Goal: Task Accomplishment & Management: Complete application form

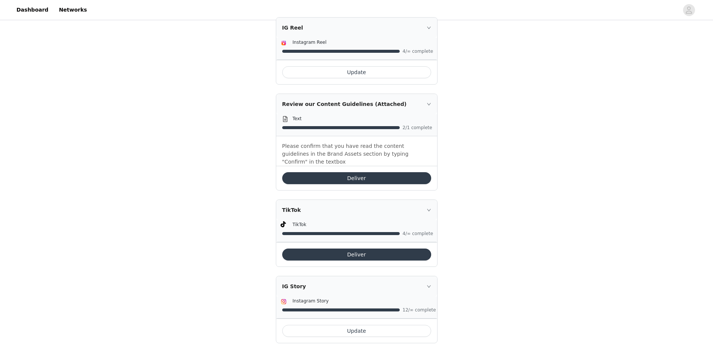
scroll to position [325, 0]
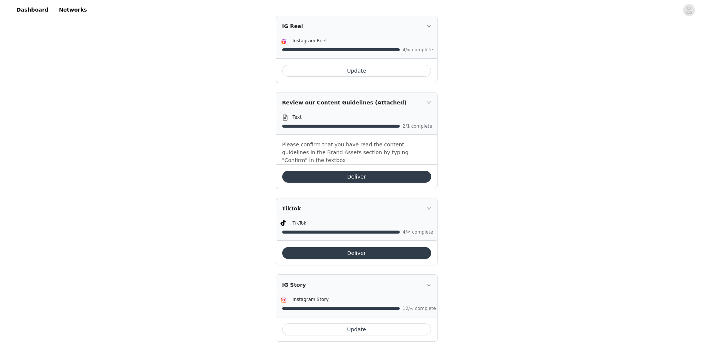
click at [403, 247] on button "Deliver" at bounding box center [356, 253] width 149 height 12
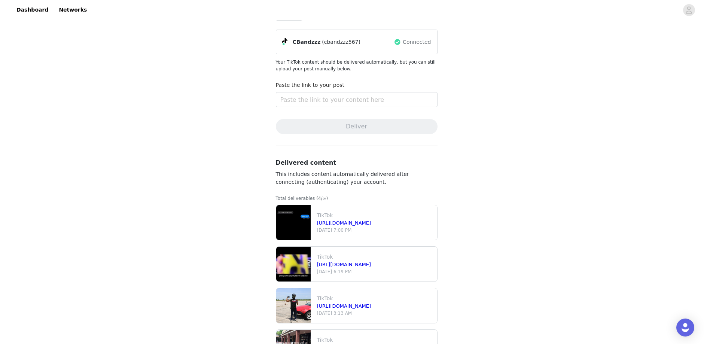
scroll to position [88, 0]
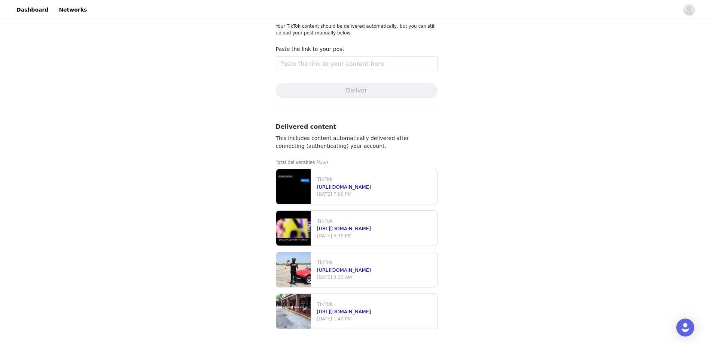
click at [284, 176] on img at bounding box center [293, 186] width 34 height 35
click at [370, 188] on link "https://www.tiktok.com/@cbandzzz567/video/7544230896631614750" at bounding box center [344, 187] width 54 height 6
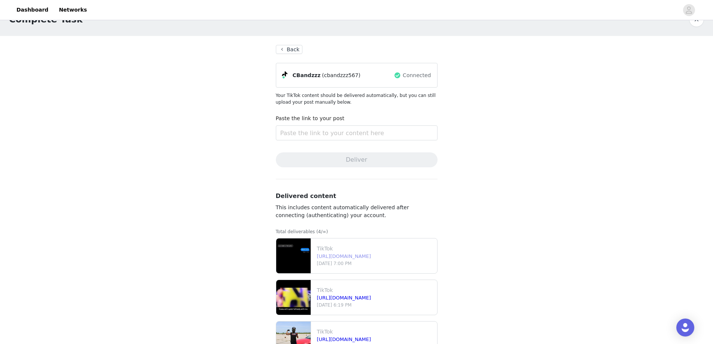
scroll to position [0, 0]
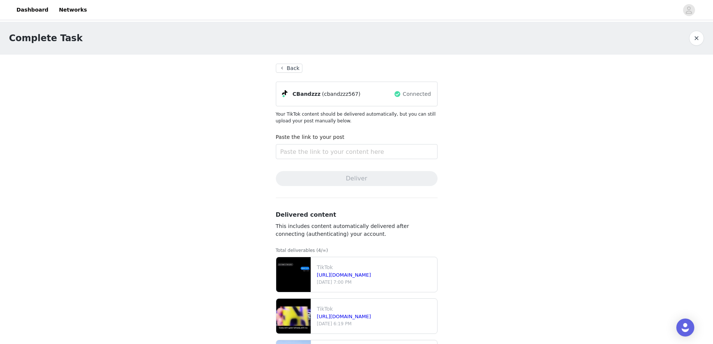
click at [289, 71] on button "Back" at bounding box center [289, 68] width 27 height 9
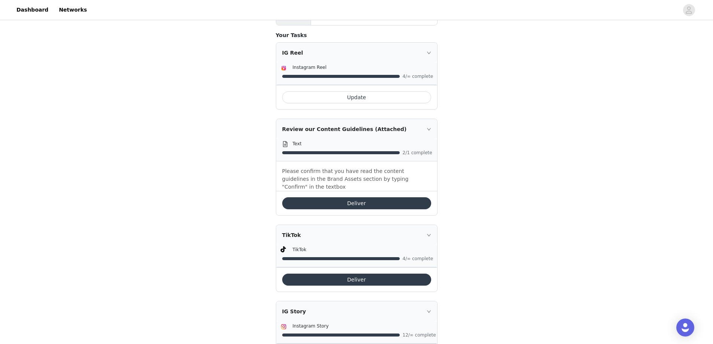
scroll to position [325, 0]
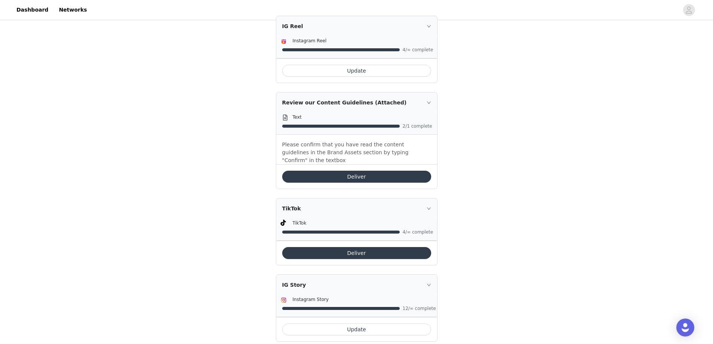
click at [372, 171] on button "Deliver" at bounding box center [356, 177] width 149 height 12
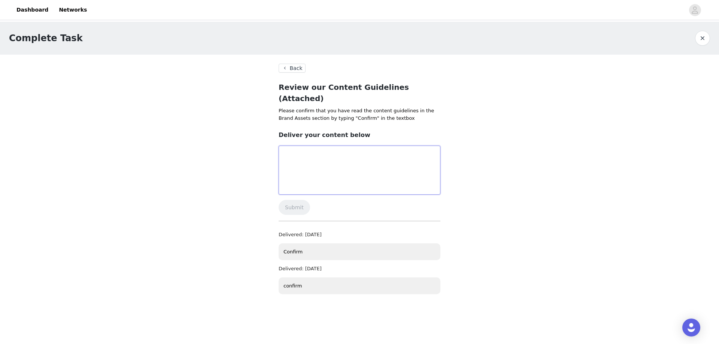
click at [372, 153] on textarea at bounding box center [360, 170] width 162 height 49
click at [372, 153] on textarea "cfonfirm" at bounding box center [360, 170] width 162 height 49
click at [308, 151] on textarea "cfonfirm" at bounding box center [360, 170] width 162 height 49
click at [298, 146] on textarea "cfonfirm" at bounding box center [360, 170] width 162 height 49
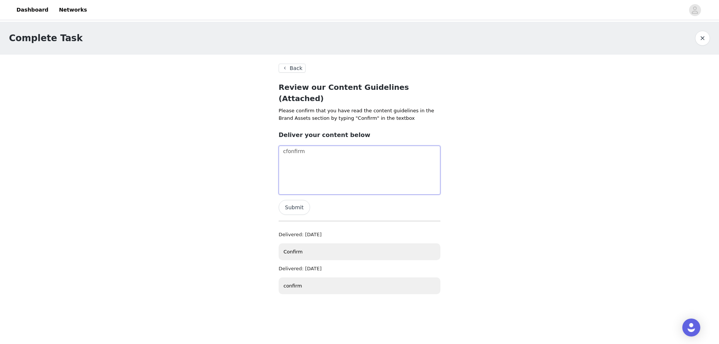
click at [298, 146] on textarea "cfonfirm" at bounding box center [360, 170] width 162 height 49
type textarea "confirm"
click at [290, 200] on button "Submit" at bounding box center [294, 207] width 31 height 15
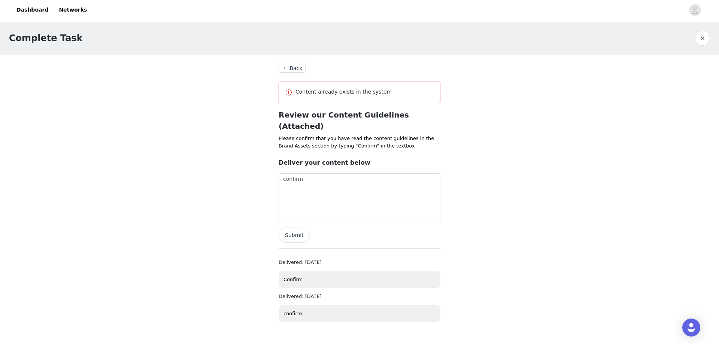
click at [293, 73] on section "Back Content already exists in the system Review our Content Guidelines (Attach…" at bounding box center [360, 196] width 180 height 282
click at [291, 68] on button "Back" at bounding box center [292, 68] width 27 height 9
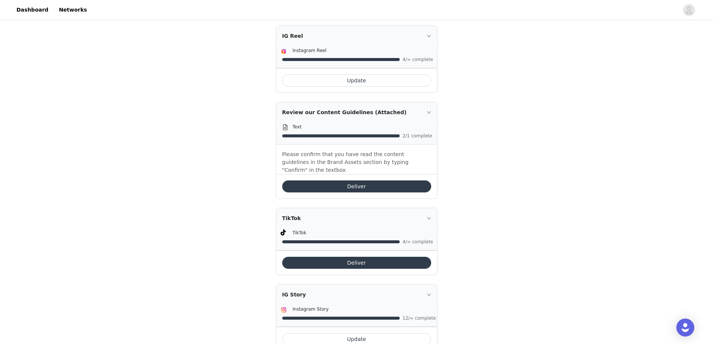
scroll to position [325, 0]
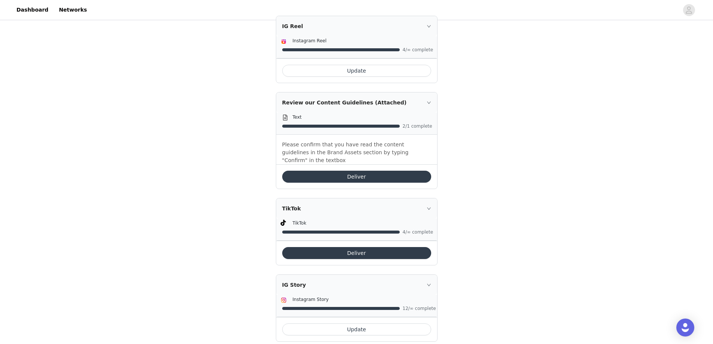
click at [365, 247] on button "Deliver" at bounding box center [356, 253] width 149 height 12
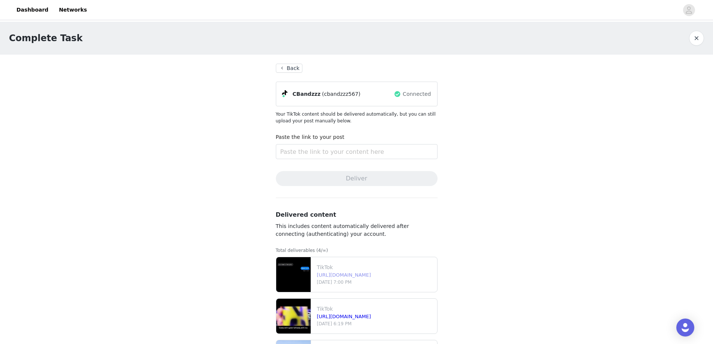
click at [345, 272] on link "https://www.tiktok.com/@cbandzzz567/video/7544230896631614750" at bounding box center [344, 275] width 54 height 6
click at [295, 286] on img at bounding box center [293, 274] width 34 height 35
click at [337, 265] on p "TikTok" at bounding box center [375, 268] width 117 height 8
click at [287, 72] on button "Back" at bounding box center [289, 68] width 27 height 9
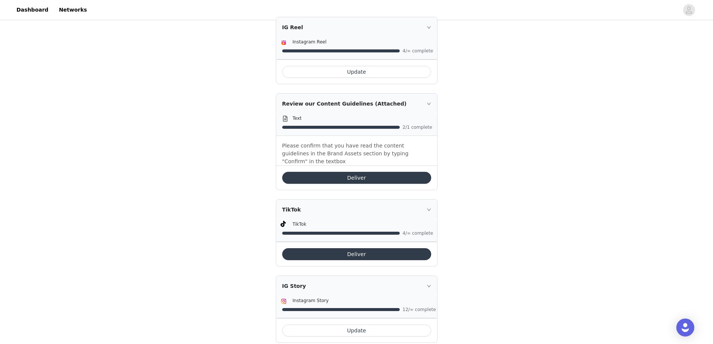
scroll to position [325, 0]
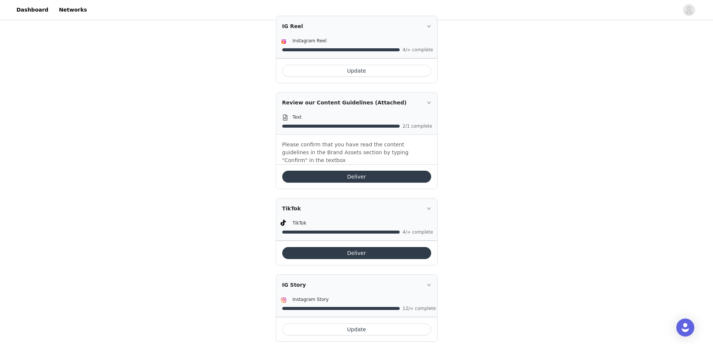
click at [372, 247] on button "Deliver" at bounding box center [356, 253] width 149 height 12
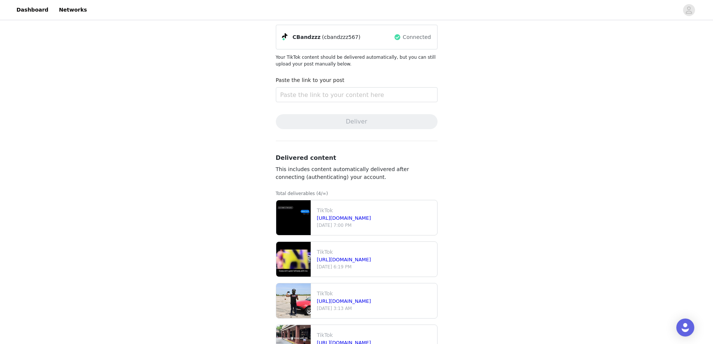
scroll to position [75, 0]
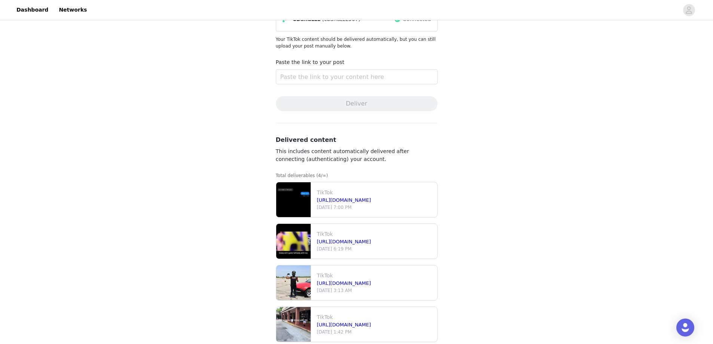
click at [335, 85] on div "Paste the link to your post" at bounding box center [357, 72] width 162 height 29
click at [334, 77] on input "text" at bounding box center [357, 76] width 162 height 15
paste input "https://www.tiktok.com/@cbandzzz567/video/7544534409790229790"
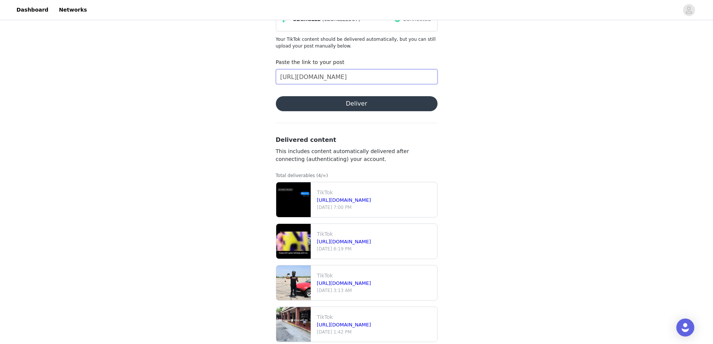
type input "https://www.tiktok.com/@cbandzzz567/video/7544534409790229790"
click at [333, 104] on button "Deliver" at bounding box center [357, 103] width 162 height 15
click at [356, 110] on button "Deliver" at bounding box center [357, 103] width 162 height 15
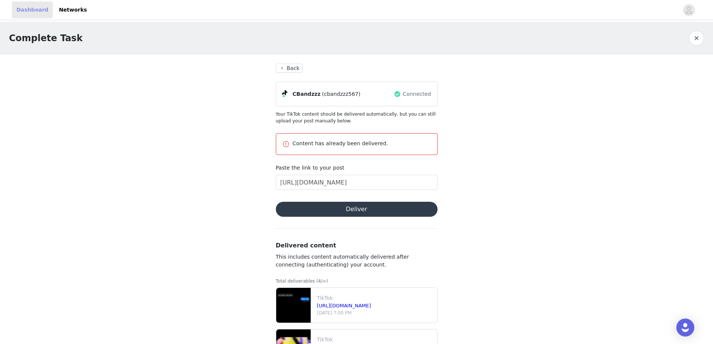
click at [35, 11] on link "Dashboard" at bounding box center [32, 9] width 41 height 17
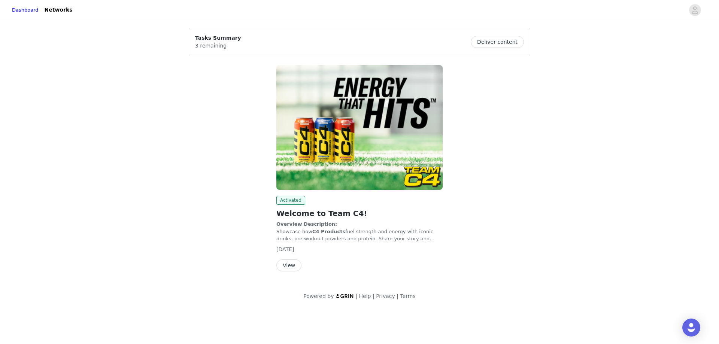
click at [294, 261] on button "View" at bounding box center [288, 266] width 25 height 12
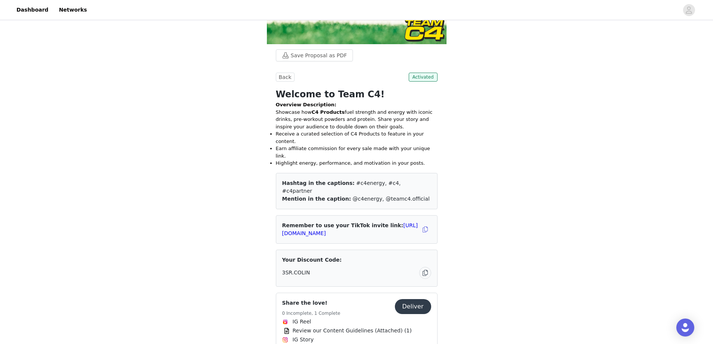
scroll to position [225, 0]
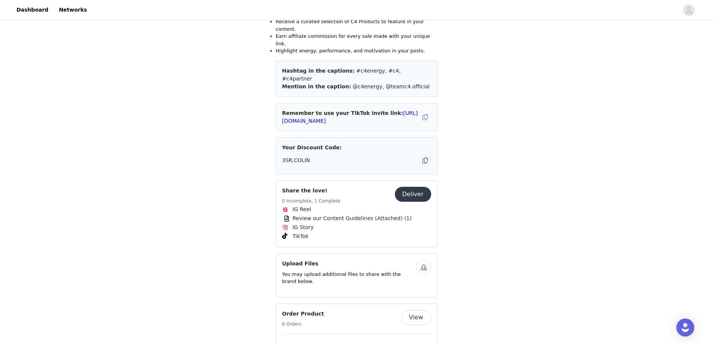
click at [413, 187] on button "Deliver" at bounding box center [413, 194] width 36 height 15
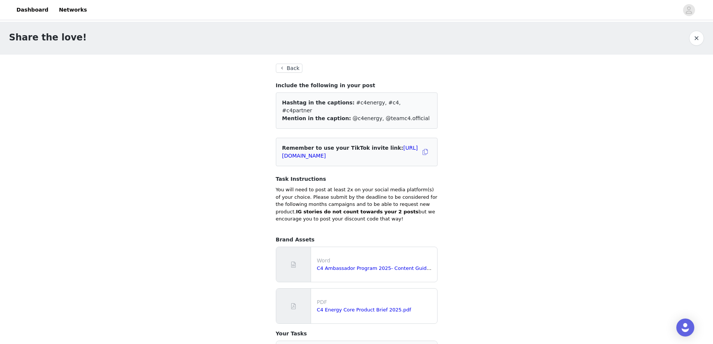
click at [294, 66] on button "Back" at bounding box center [289, 68] width 27 height 9
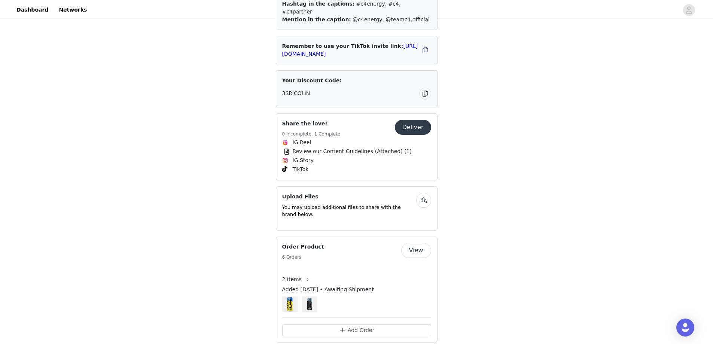
scroll to position [300, 0]
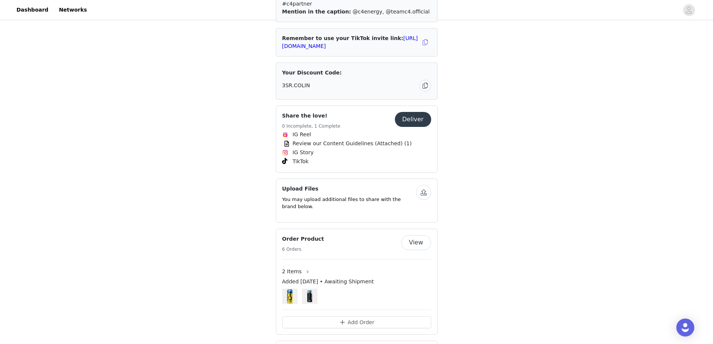
click at [417, 112] on button "Deliver" at bounding box center [413, 119] width 36 height 15
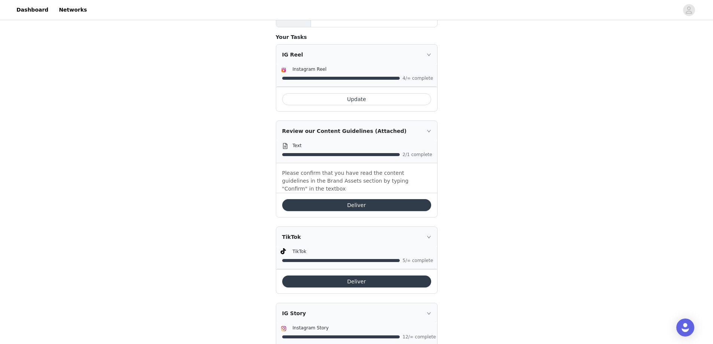
scroll to position [325, 0]
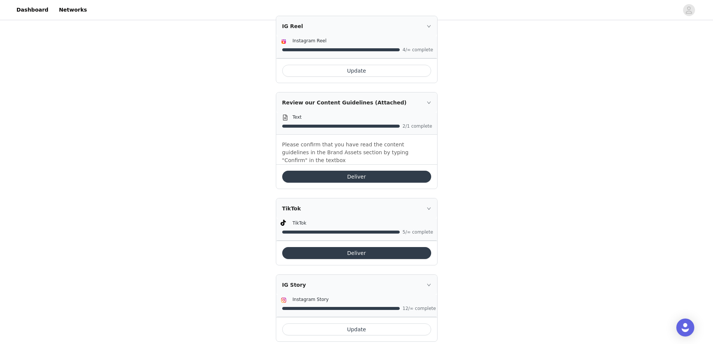
click at [388, 65] on button "Update" at bounding box center [356, 71] width 149 height 12
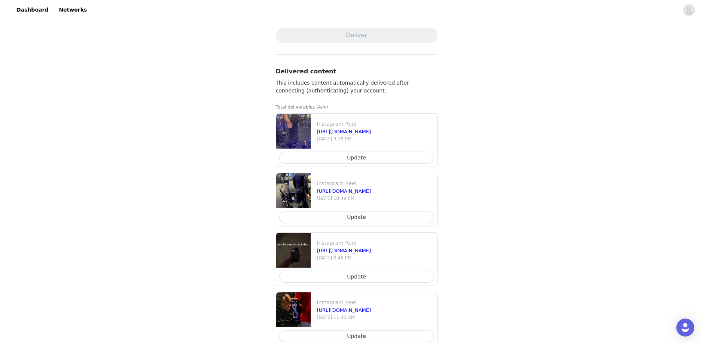
scroll to position [150, 0]
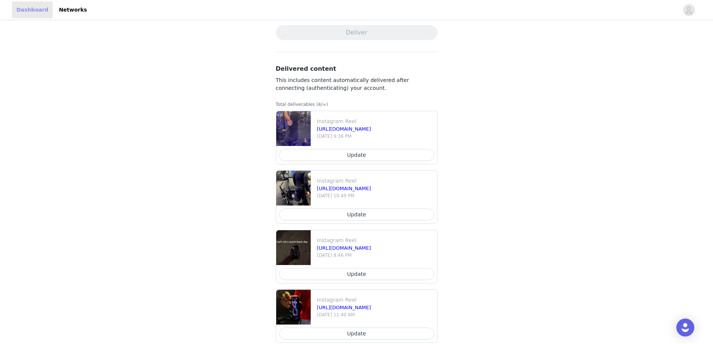
click at [28, 10] on link "Dashboard" at bounding box center [32, 9] width 41 height 17
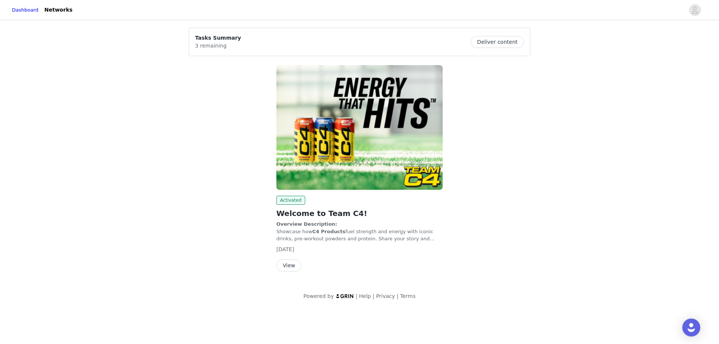
click at [289, 261] on button "View" at bounding box center [288, 266] width 25 height 12
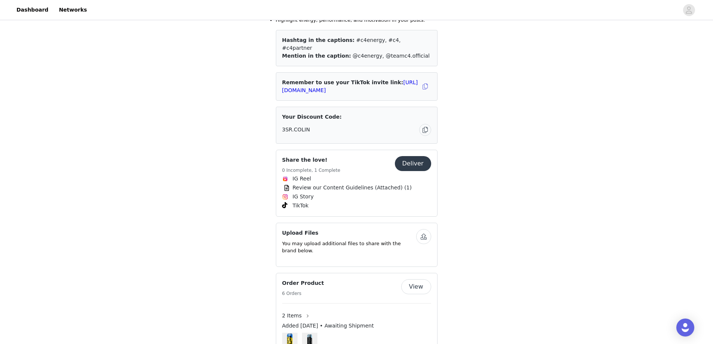
scroll to position [300, 0]
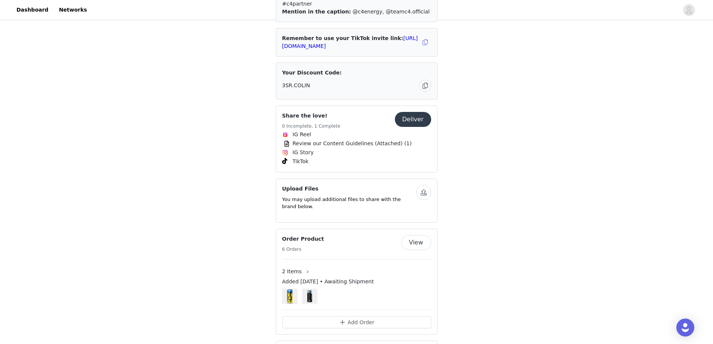
click at [412, 112] on button "Deliver" at bounding box center [413, 119] width 36 height 15
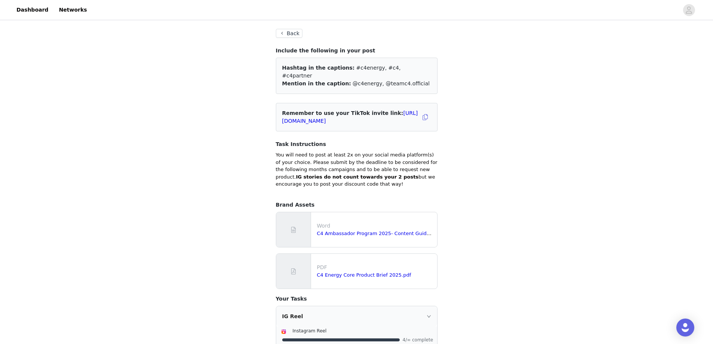
scroll to position [25, 0]
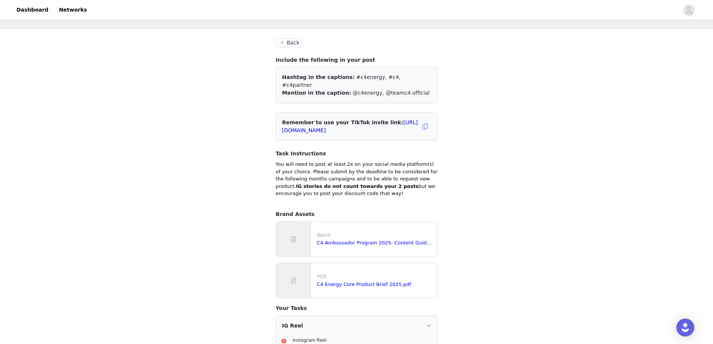
click at [291, 42] on button "Back" at bounding box center [289, 42] width 27 height 9
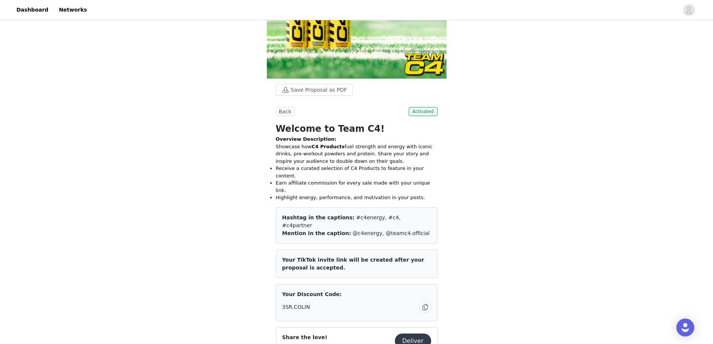
scroll to position [300, 0]
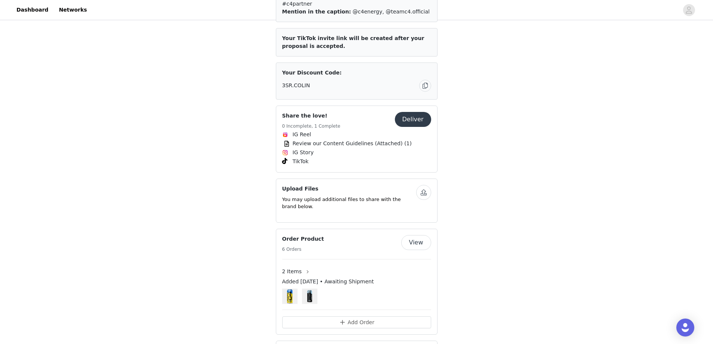
click at [406, 112] on button "Deliver" at bounding box center [413, 119] width 36 height 15
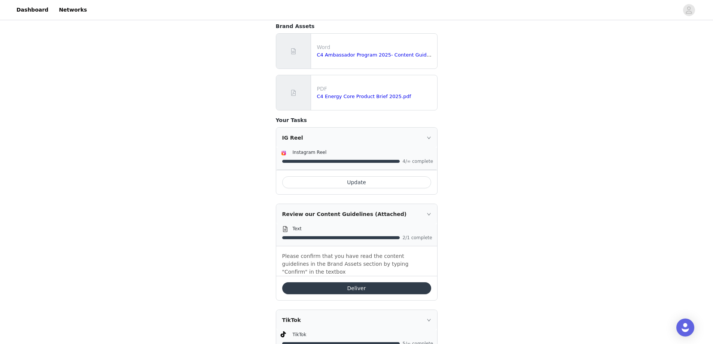
scroll to position [213, 0]
